Goal: Ask a question

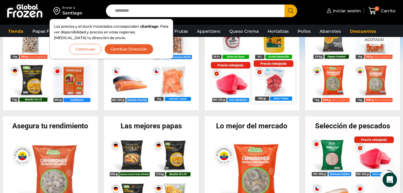
scroll to position [156, 0]
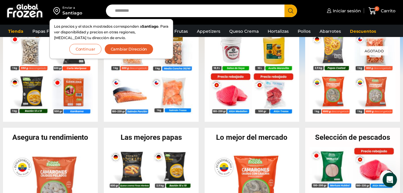
click at [88, 44] on button "Continuar" at bounding box center [85, 49] width 32 height 11
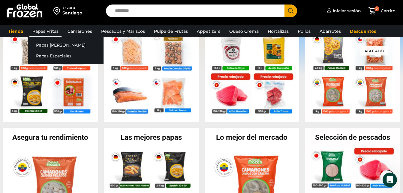
click at [51, 27] on link "Papas Fritas" at bounding box center [45, 31] width 32 height 11
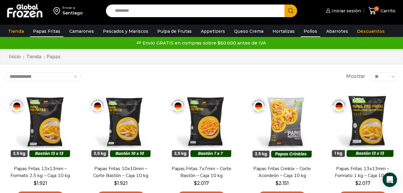
click at [305, 32] on link "Pollos" at bounding box center [311, 31] width 20 height 11
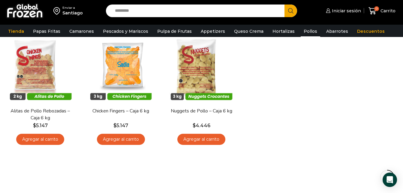
scroll to position [60, 0]
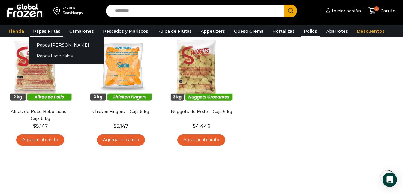
click at [45, 32] on link "Papas Fritas" at bounding box center [46, 31] width 33 height 11
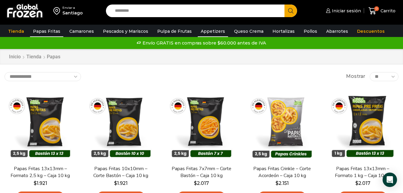
click at [204, 33] on link "Appetizers" at bounding box center [213, 31] width 30 height 11
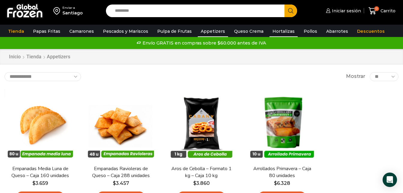
click at [278, 36] on link "Hortalizas" at bounding box center [283, 31] width 28 height 11
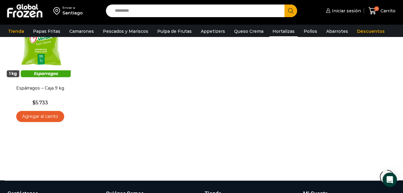
scroll to position [451, 0]
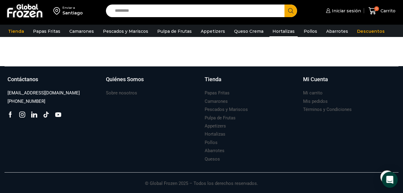
click at [387, 178] on icon "Open Intercom Messenger" at bounding box center [389, 180] width 7 height 8
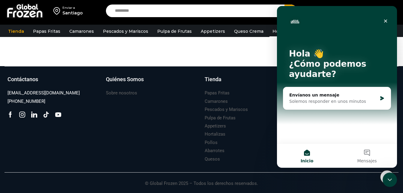
scroll to position [0, 0]
click at [360, 97] on div "Envíanos un mensaje" at bounding box center [333, 95] width 88 height 6
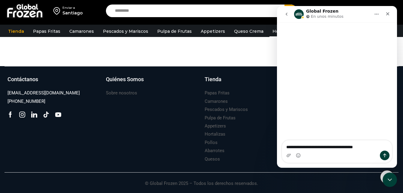
type textarea "**********"
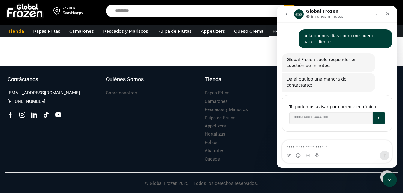
scroll to position [11, 0]
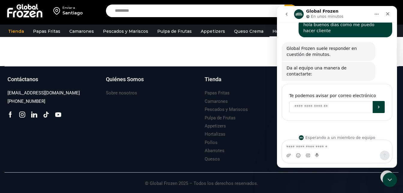
click at [332, 103] on input "Enter your email" at bounding box center [330, 107] width 83 height 12
type input "**********"
click at [377, 106] on button "Enviar" at bounding box center [379, 107] width 12 height 12
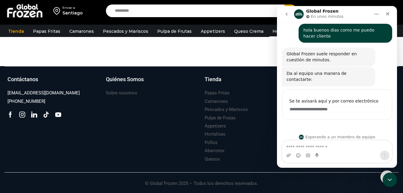
scroll to position [5, 0]
